Goal: Task Accomplishment & Management: Use online tool/utility

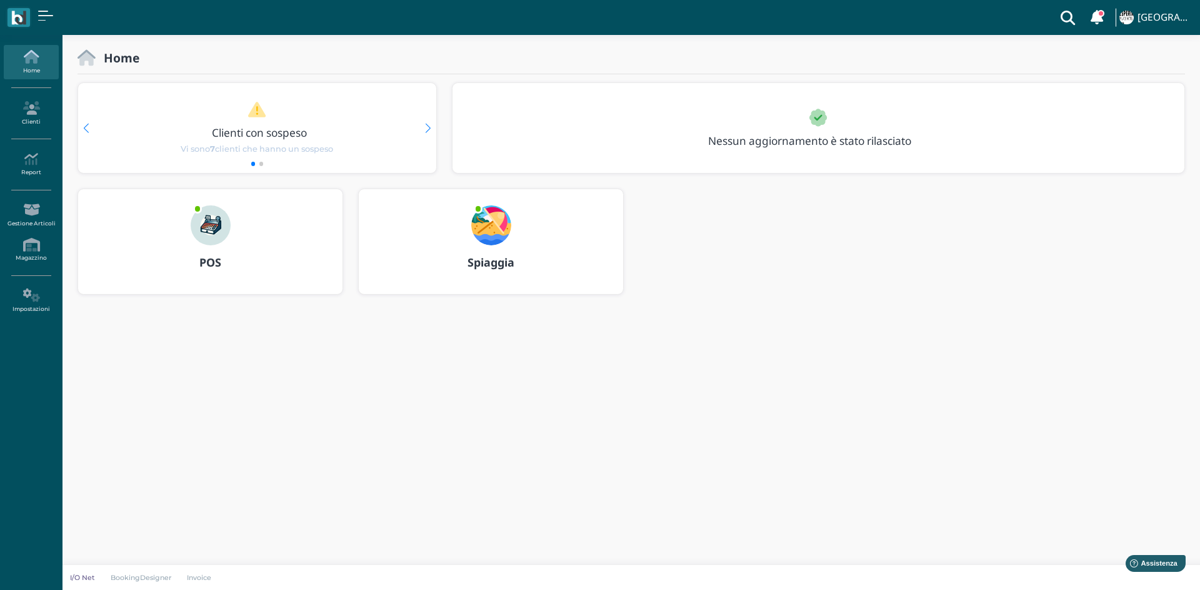
click at [207, 226] on img at bounding box center [211, 226] width 40 height 40
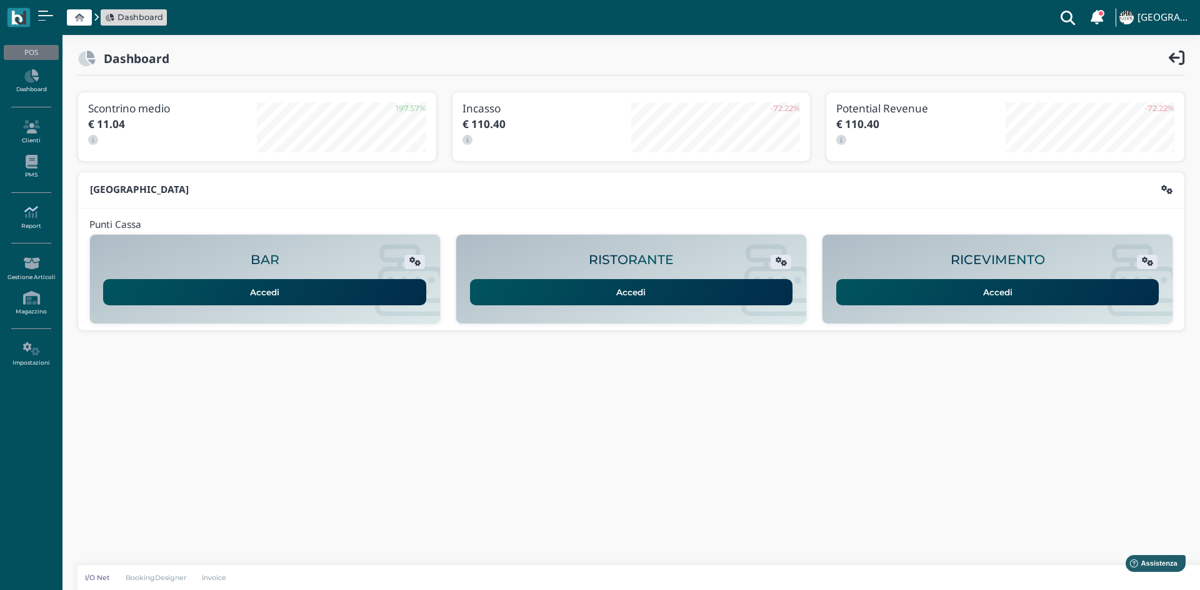
click at [30, 229] on link "Report" at bounding box center [31, 218] width 54 height 34
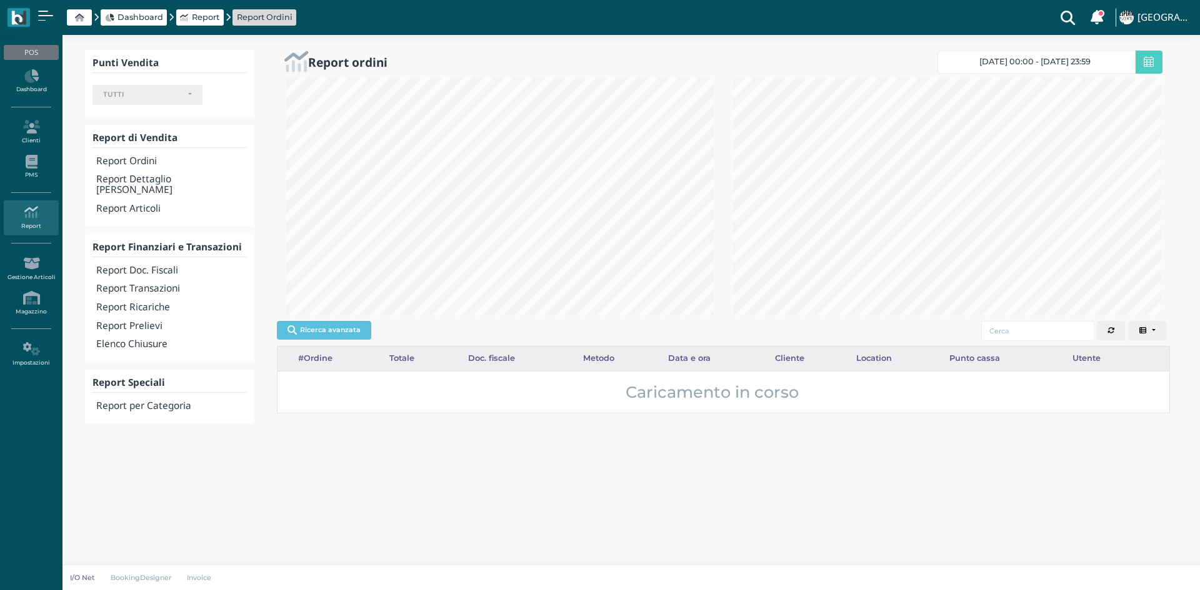
select select
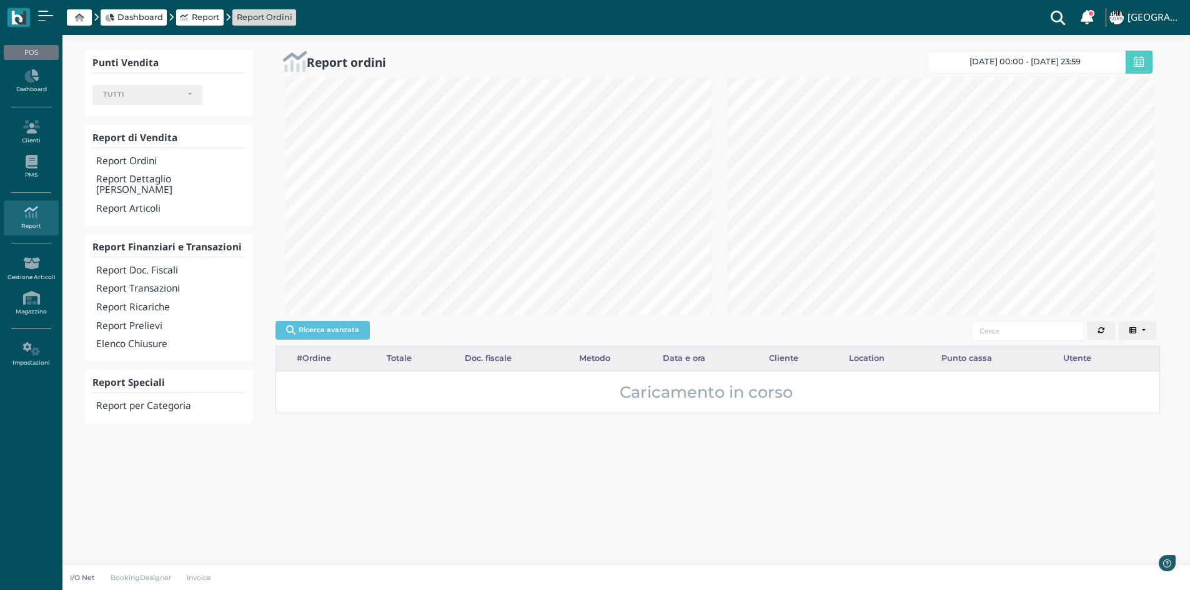
scroll to position [624617, 624412]
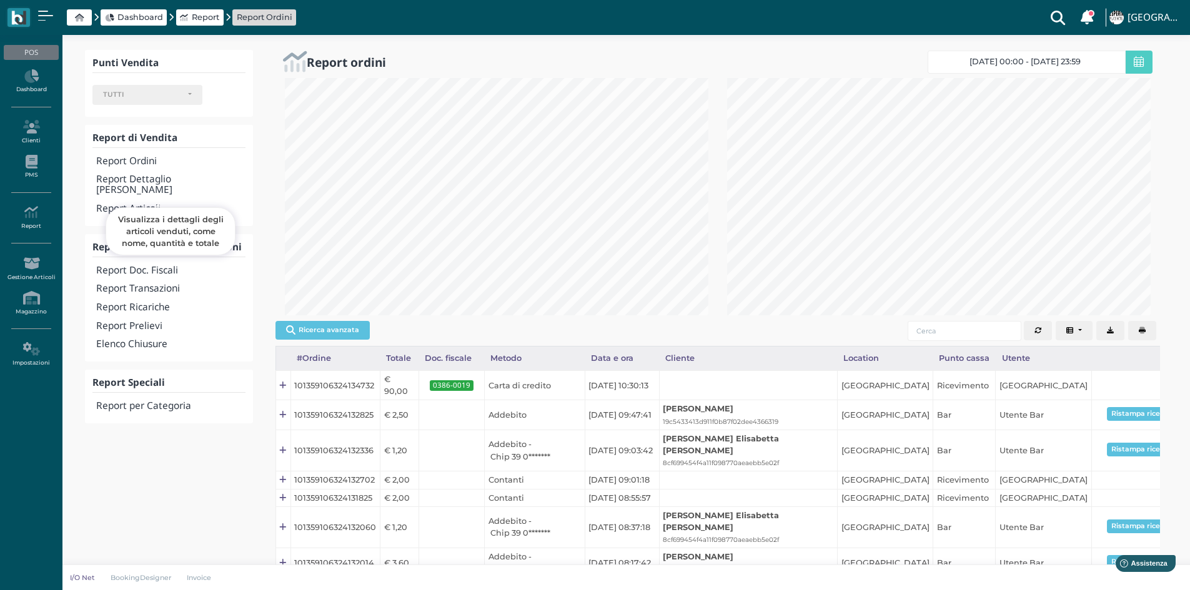
click at [130, 204] on h4 "Report Articoli" at bounding box center [170, 209] width 149 height 11
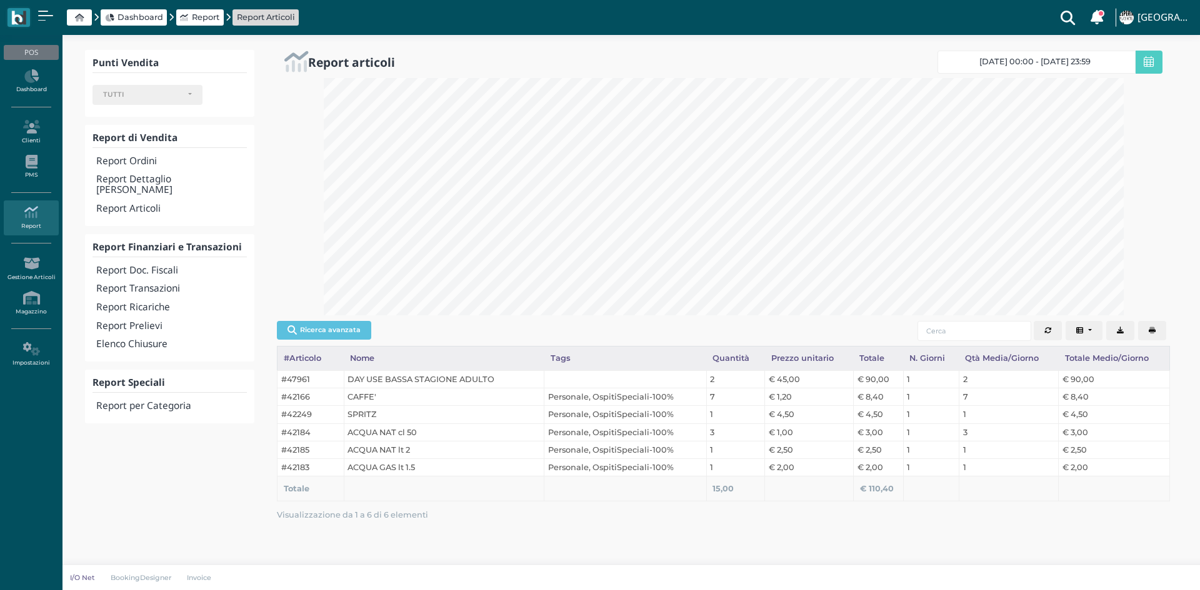
select select
click at [1023, 66] on span "14/09/25 00:00 - 14/09/25 23:59" at bounding box center [1034, 62] width 111 height 10
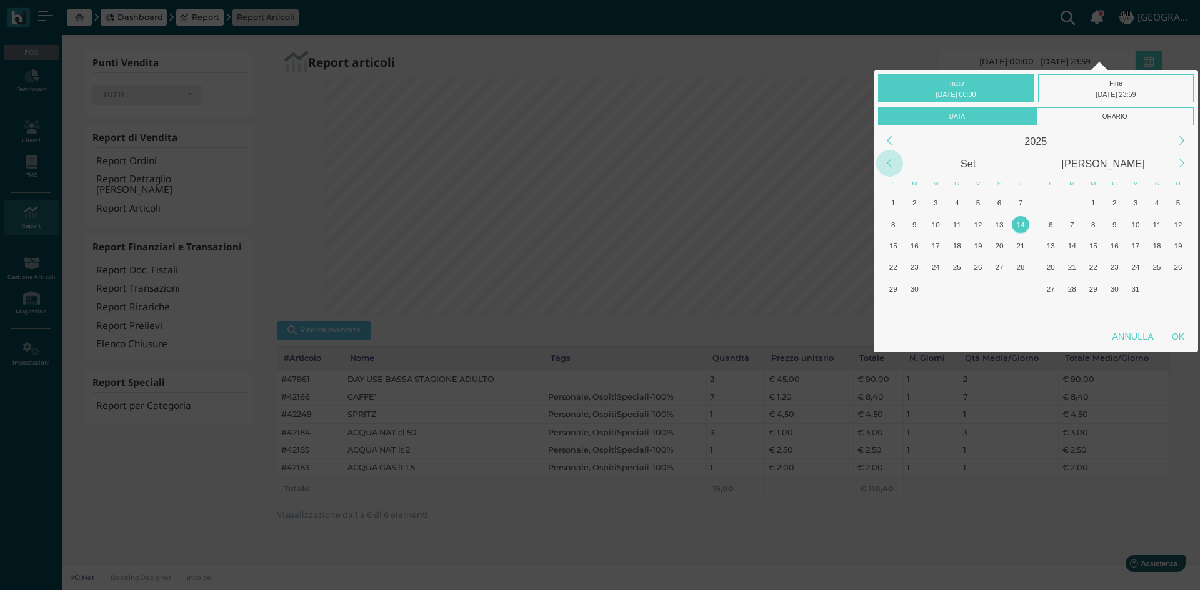
click at [889, 162] on div "Previous Month" at bounding box center [889, 163] width 27 height 27
click at [958, 202] on div "1" at bounding box center [957, 202] width 17 height 17
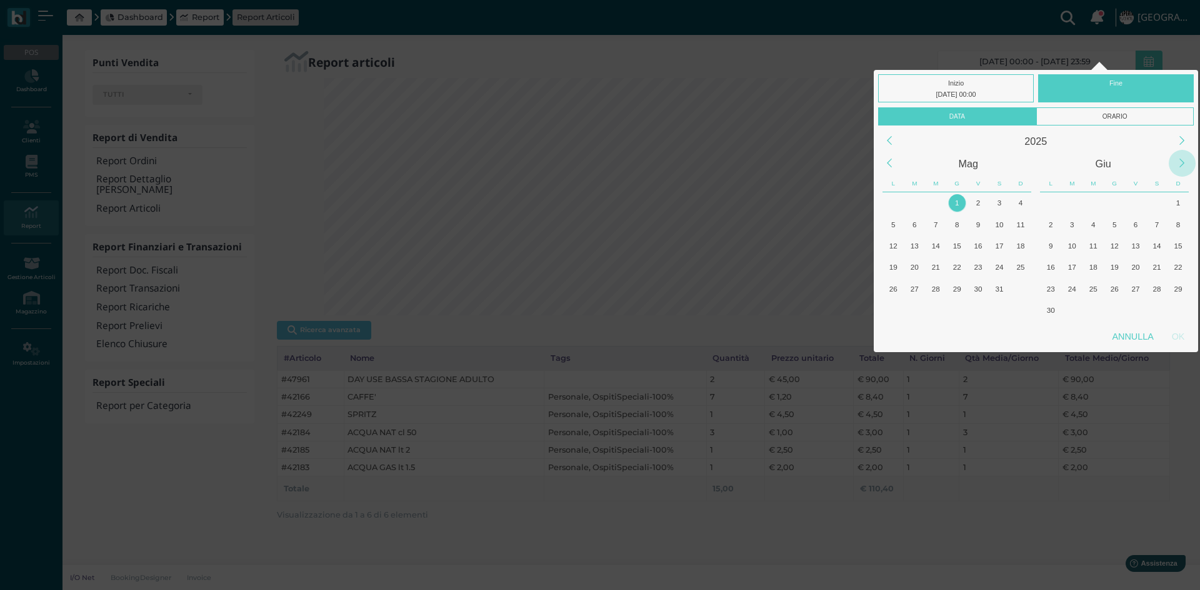
click at [1180, 164] on div "Next Month" at bounding box center [1181, 163] width 27 height 27
click at [1178, 164] on div "Next Month" at bounding box center [1181, 163] width 27 height 27
click at [1182, 223] on div "14" at bounding box center [1177, 224] width 17 height 17
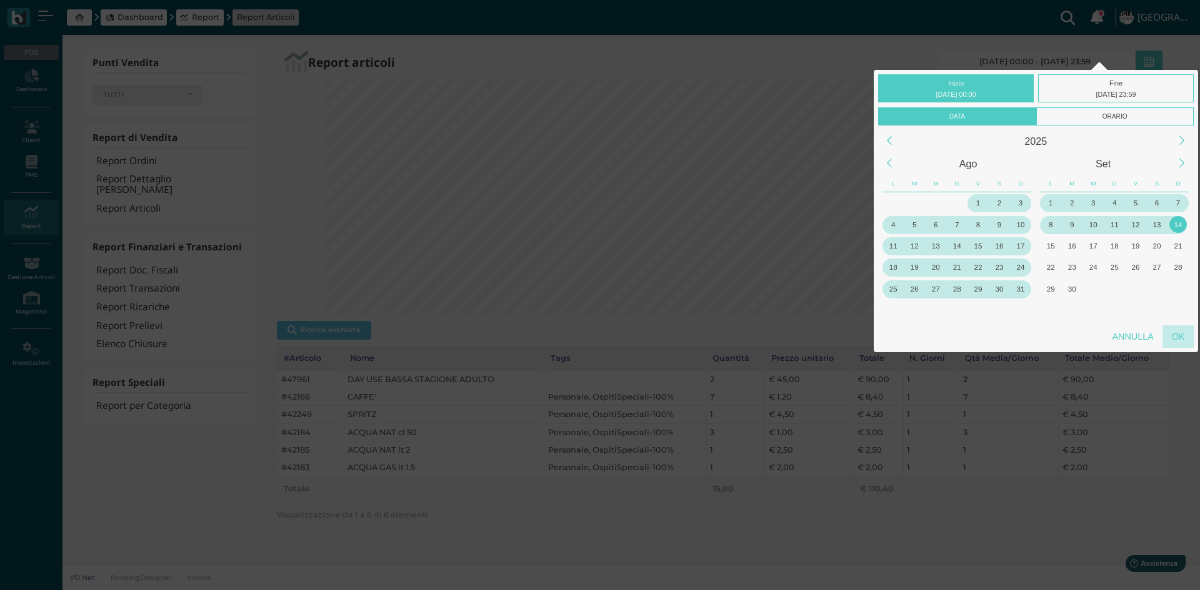
click at [1184, 338] on div "OK" at bounding box center [1177, 337] width 31 height 22
type input "01/05/2025 00:00 - 14/09/2025 23:59"
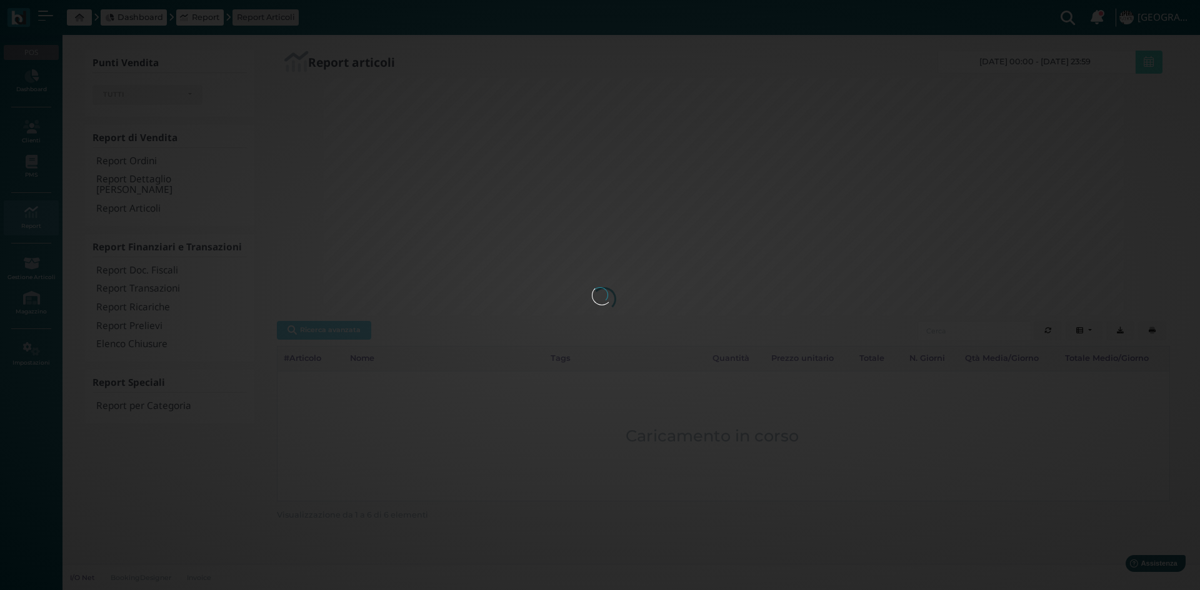
scroll to position [0, 172]
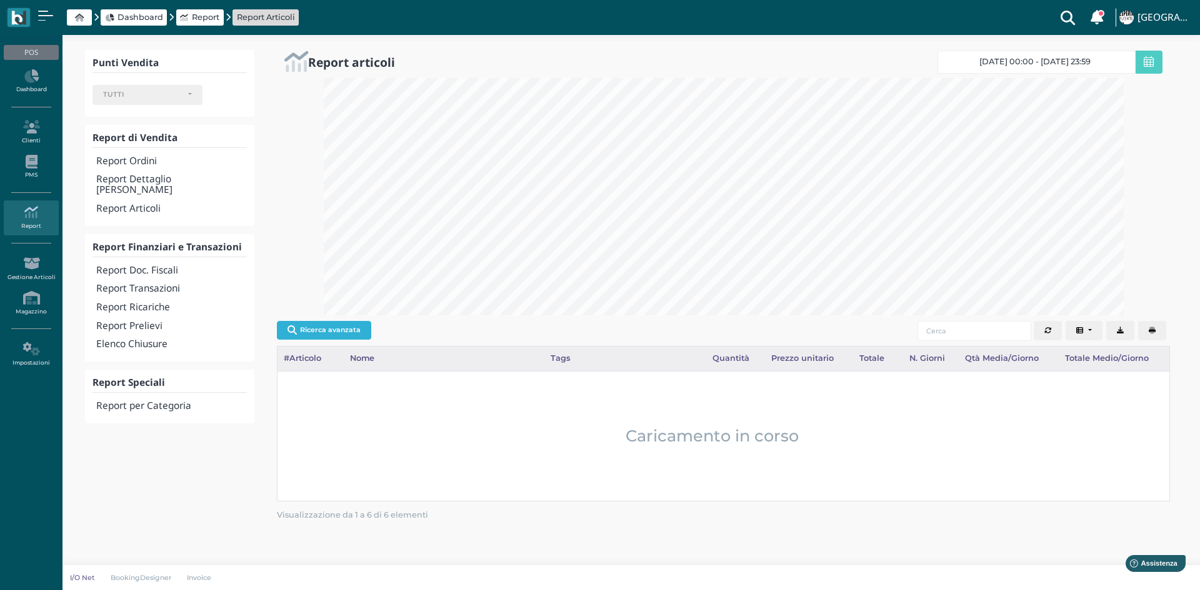
click at [324, 331] on button "Ricerca avanzata" at bounding box center [324, 330] width 94 height 19
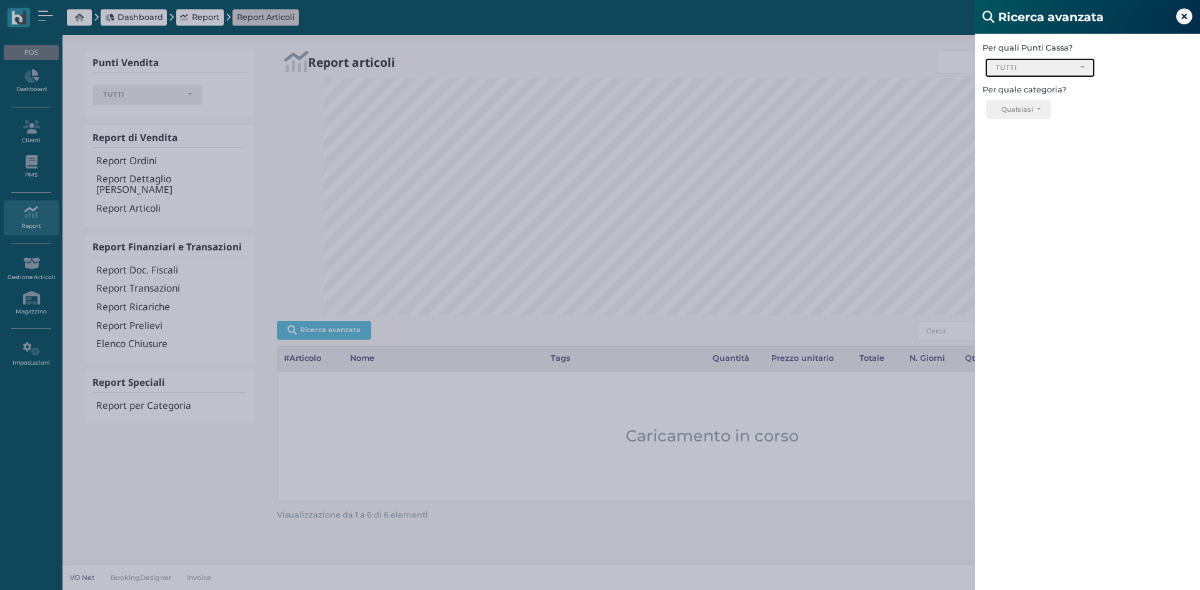
click at [1072, 64] on div "TUTTI" at bounding box center [1034, 68] width 79 height 9
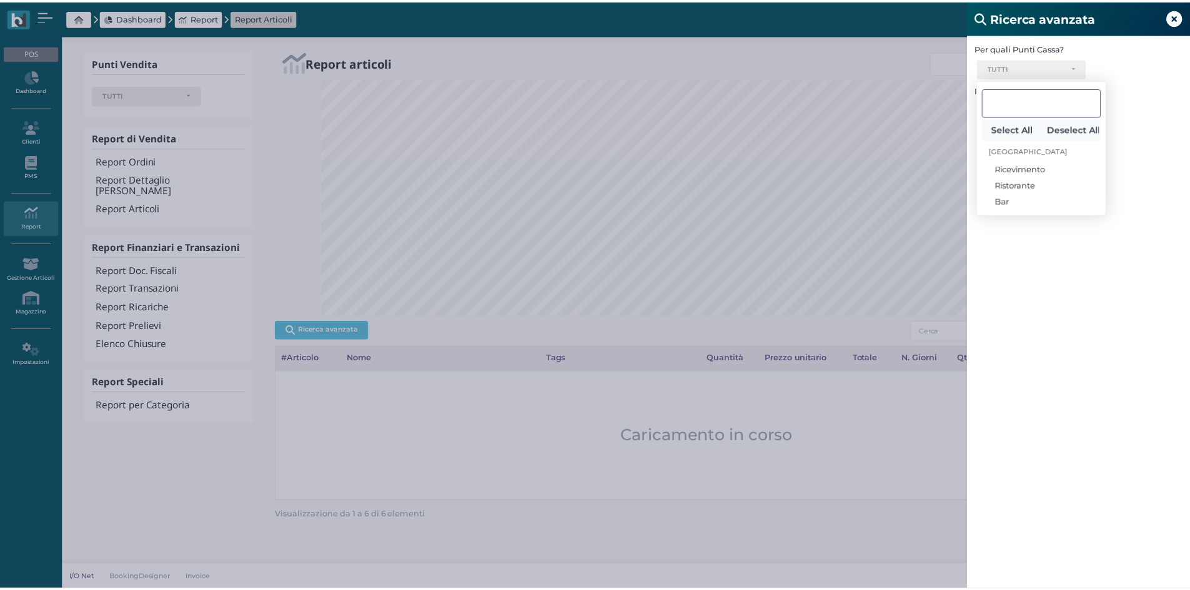
scroll to position [624617, 624043]
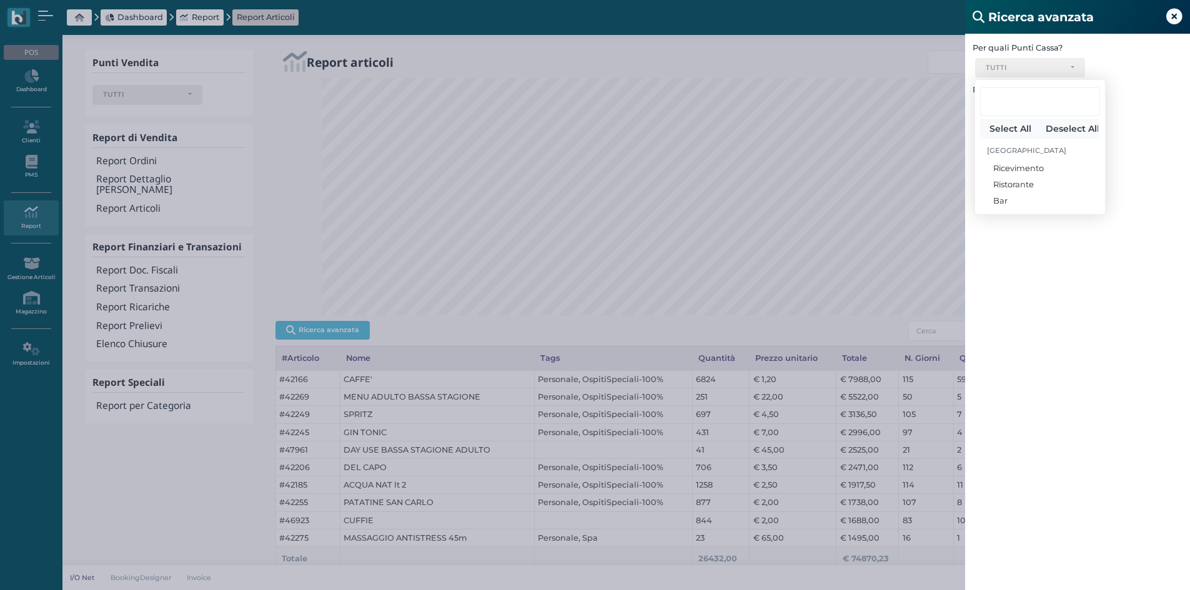
click at [1174, 126] on div "Per quali Punti Cassa? Ricevimento Ristorante Bar TUTTI Select All Deselect All…" at bounding box center [1077, 329] width 225 height 590
click at [1025, 111] on button "Qualsiasi" at bounding box center [1009, 110] width 64 height 20
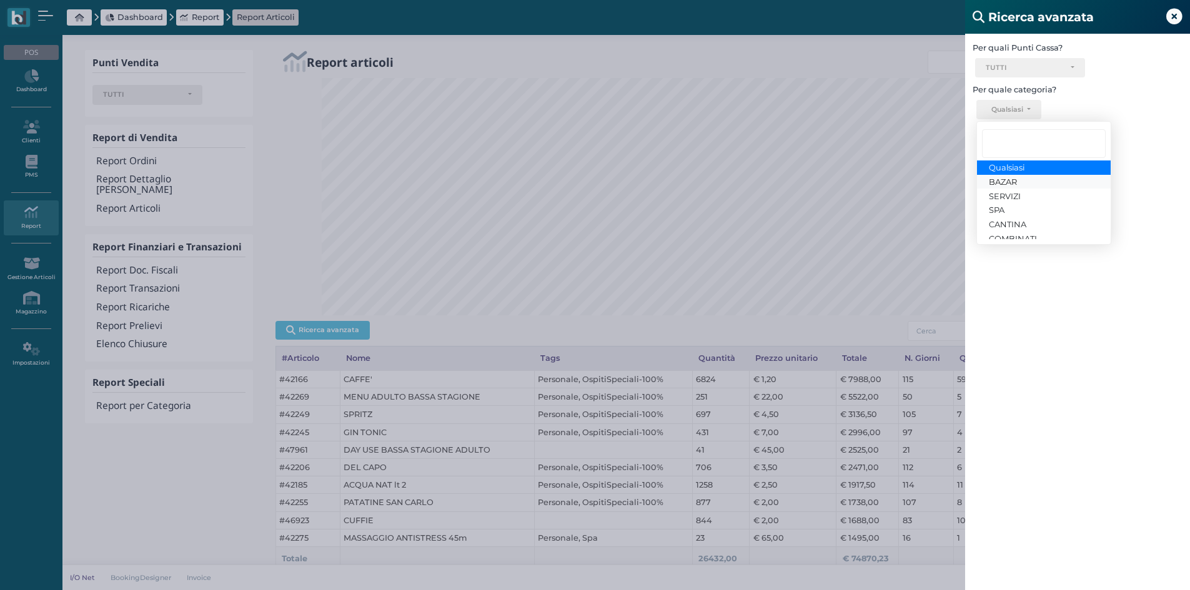
click at [1012, 180] on span "BAZAR" at bounding box center [1003, 181] width 28 height 10
select select "1726"
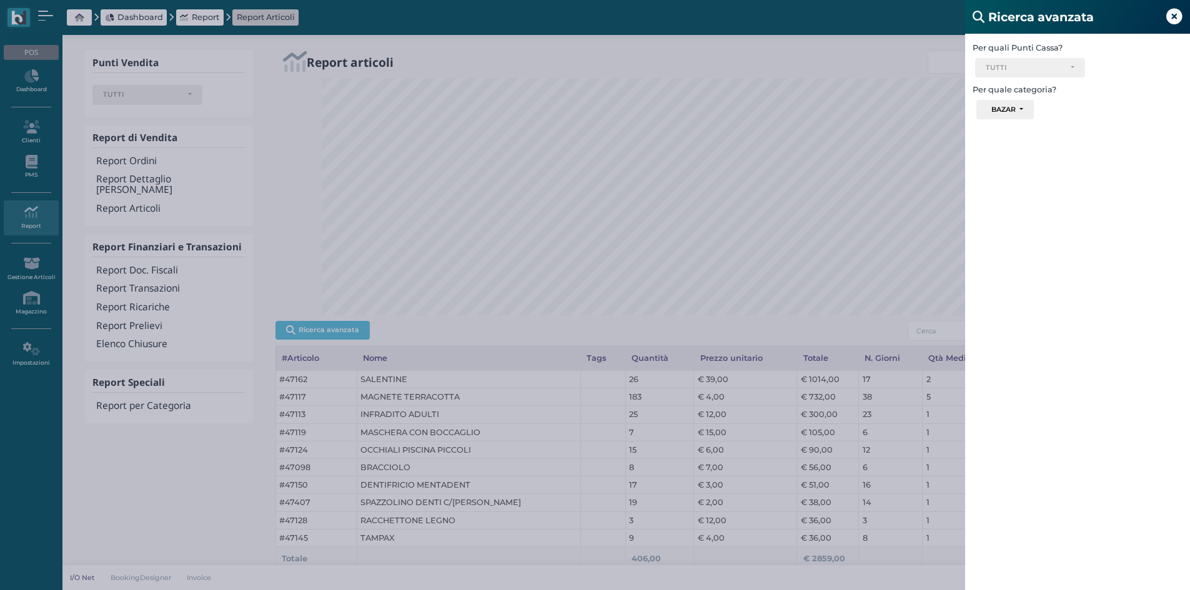
click at [850, 47] on div "Ricerca avanzata Per quali Punti Cassa? Ricevimento Ristorante Bar TUTTI Select…" at bounding box center [595, 295] width 1190 height 590
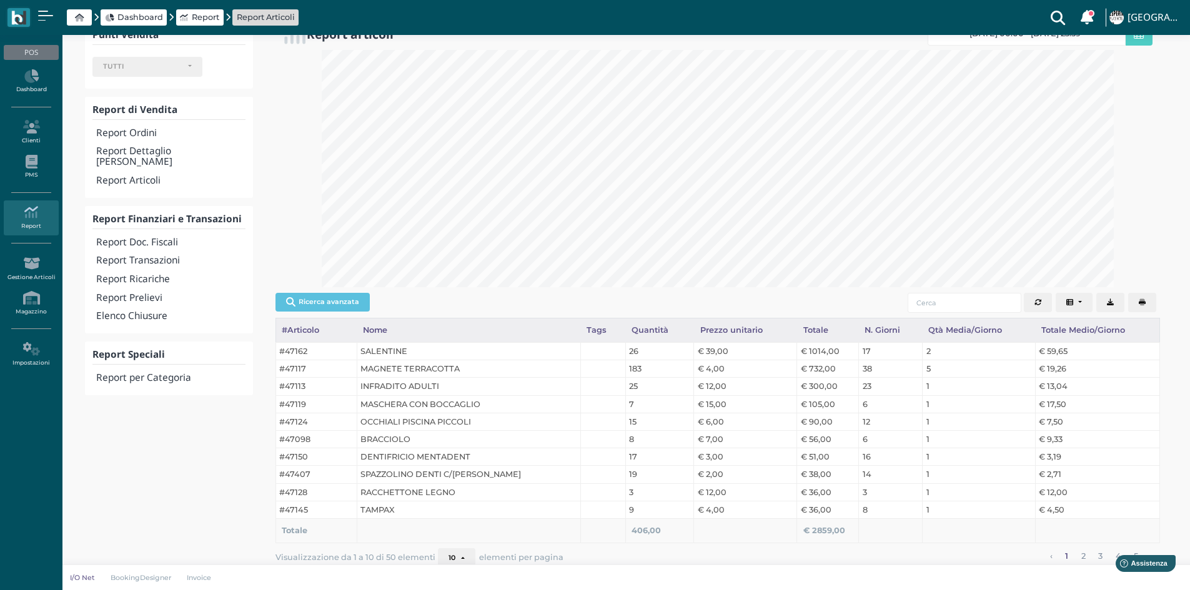
scroll to position [44, 0]
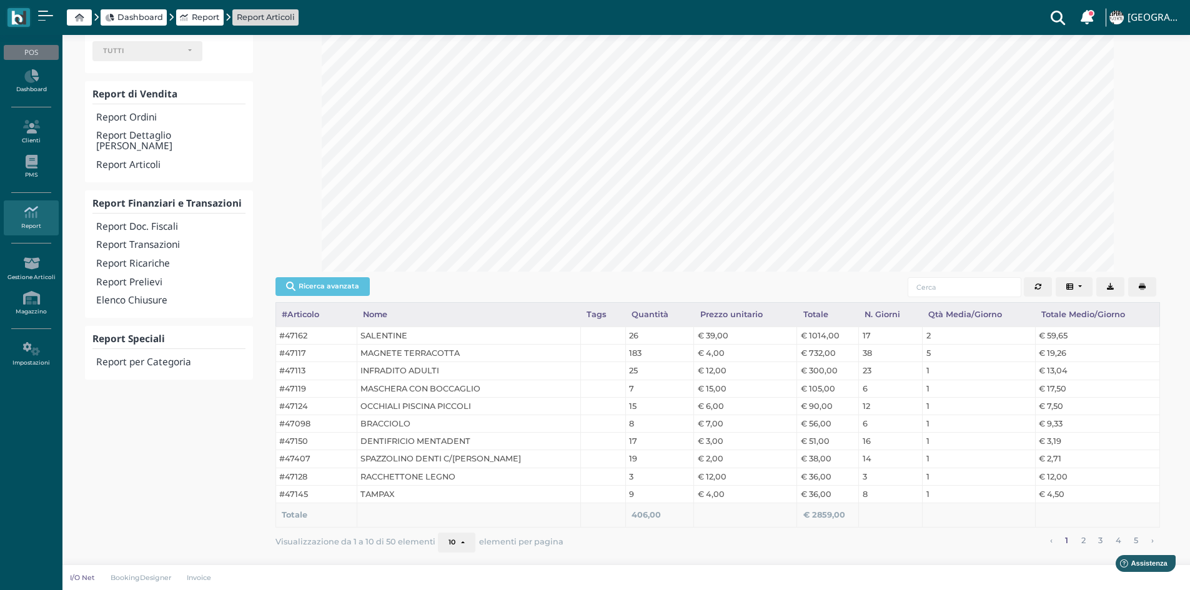
click at [459, 547] on button "10" at bounding box center [456, 543] width 37 height 20
click at [464, 526] on link "50" at bounding box center [478, 521] width 79 height 16
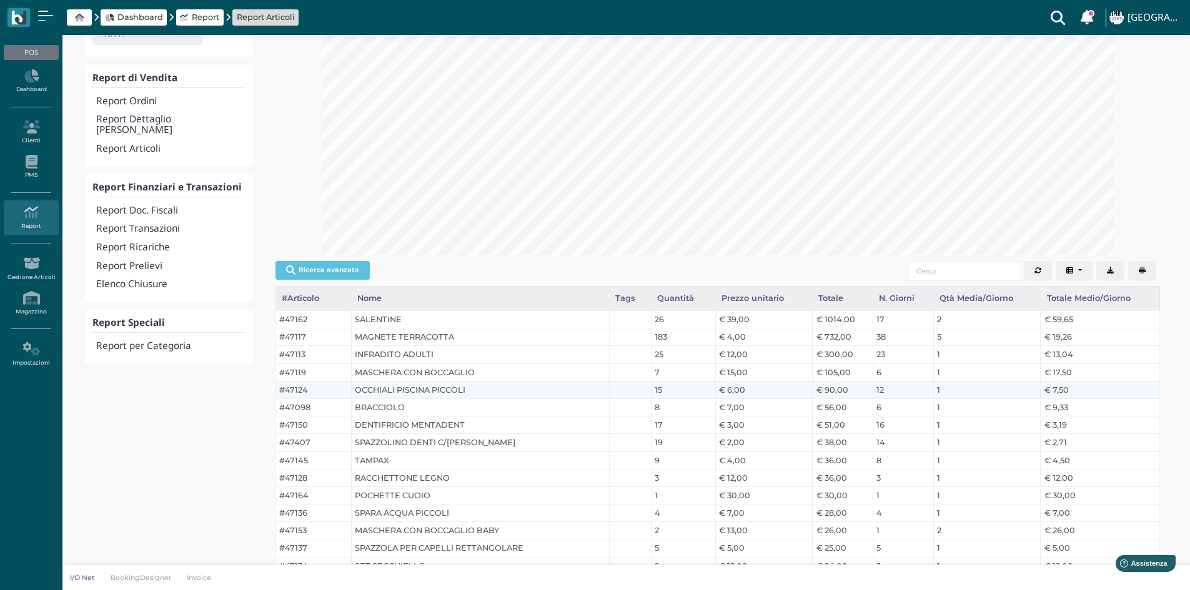
scroll to position [0, 0]
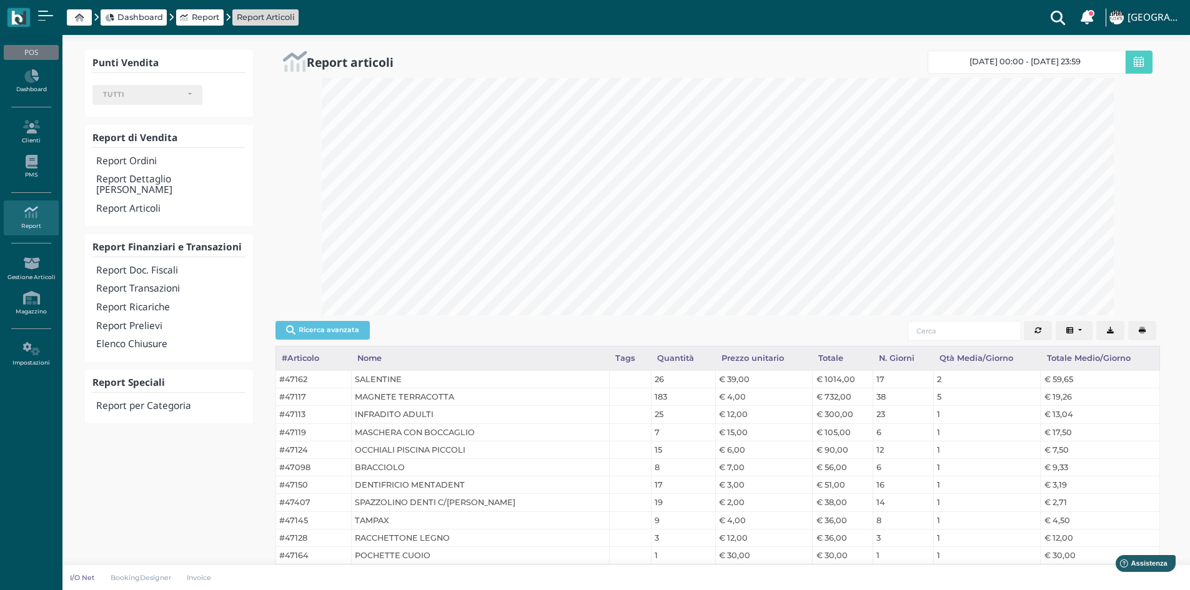
click at [1142, 334] on icon "button" at bounding box center [1142, 330] width 7 height 7
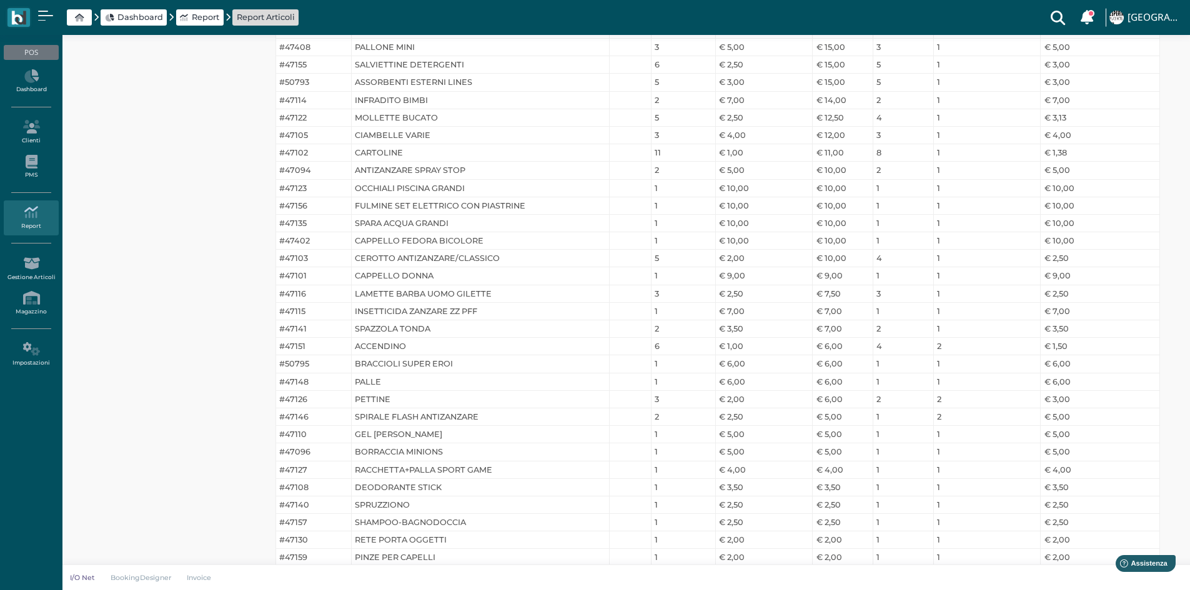
scroll to position [748, 0]
